Goal: Transaction & Acquisition: Purchase product/service

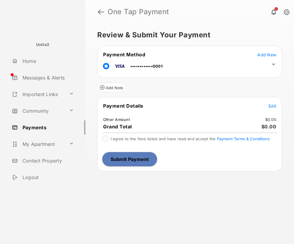
click at [272, 105] on span "Edit" at bounding box center [272, 105] width 8 height 5
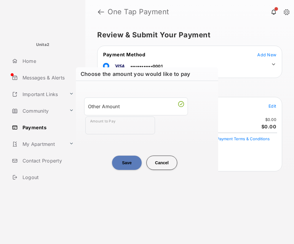
click at [136, 123] on input "Amount to Pay" at bounding box center [120, 125] width 70 height 18
type input "**"
click at [123, 159] on button "Save" at bounding box center [127, 162] width 30 height 14
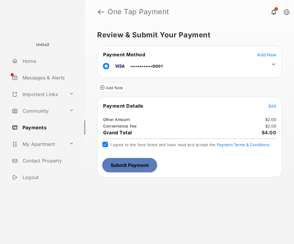
click at [142, 163] on button "Submit Payment" at bounding box center [129, 165] width 55 height 14
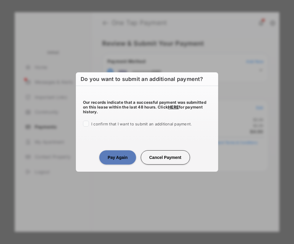
click at [100, 125] on span "I confirm that I want to submit an additional payment." at bounding box center [141, 123] width 100 height 5
click at [115, 162] on button "Pay Again" at bounding box center [117, 157] width 36 height 14
